Goal: Navigation & Orientation: Understand site structure

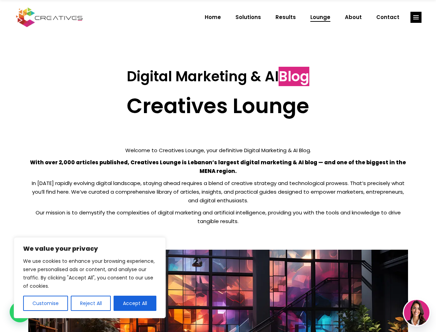
click at [218, 166] on p "With over 2,000 articles published, Creatives Lounge is Lebanon’s largest digit…" at bounding box center [218, 166] width 380 height 17
click at [45, 303] on button "Customise" at bounding box center [45, 302] width 45 height 15
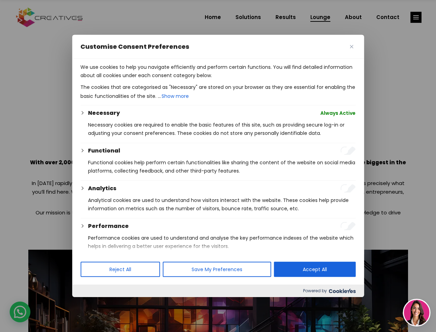
click at [90, 303] on div at bounding box center [218, 166] width 436 height 332
click at [135, 79] on p "We use cookies to help you navigate efficiently and perform certain functions. …" at bounding box center [217, 71] width 275 height 17
click at [416, 17] on div at bounding box center [218, 166] width 436 height 332
click at [417, 312] on img at bounding box center [417, 312] width 26 height 26
